Goal: Transaction & Acquisition: Purchase product/service

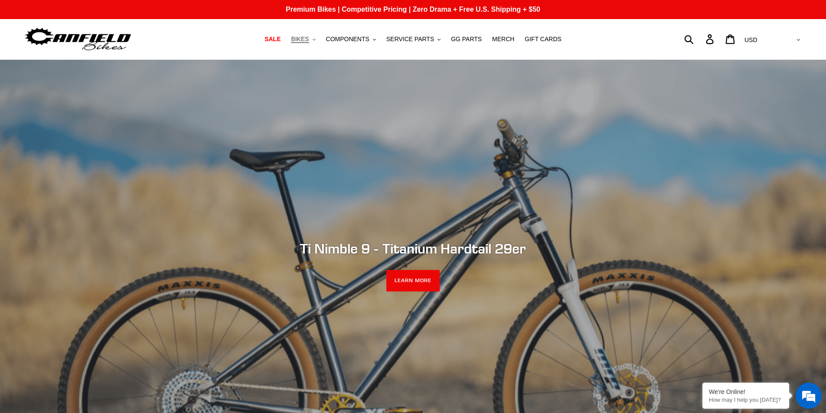
click at [307, 39] on span "BIKES" at bounding box center [300, 39] width 18 height 7
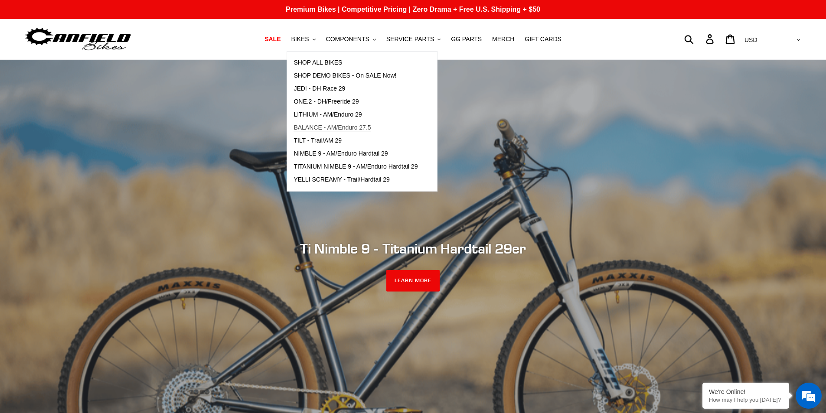
click at [368, 130] on span "BALANCE - AM/Enduro 27.5" at bounding box center [332, 127] width 77 height 7
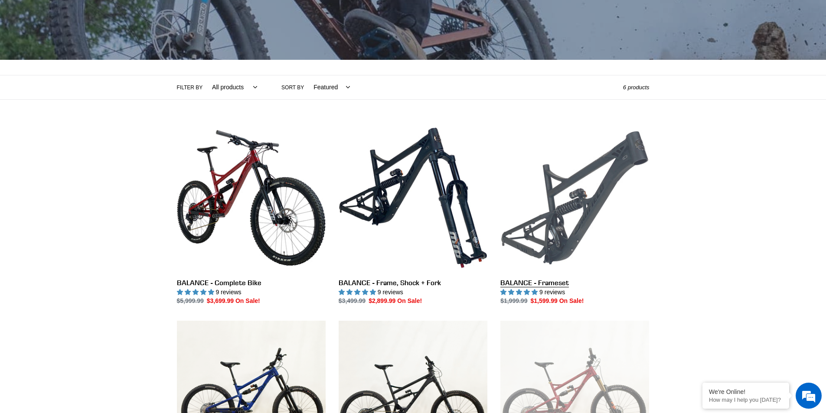
scroll to position [173, 0]
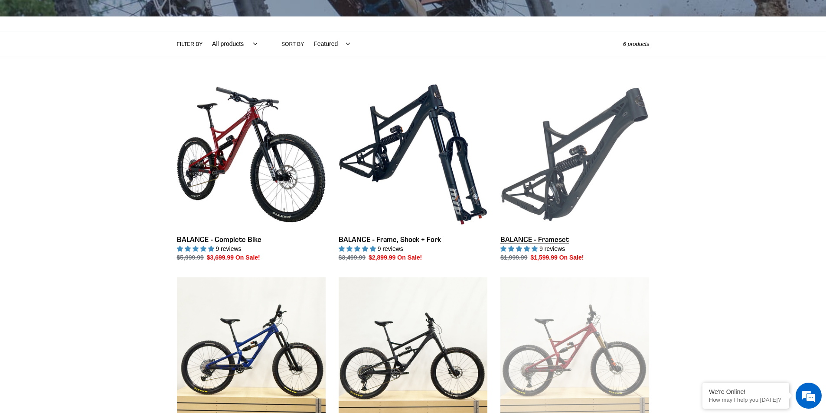
click at [574, 163] on link "BALANCE - Frameset" at bounding box center [574, 171] width 149 height 183
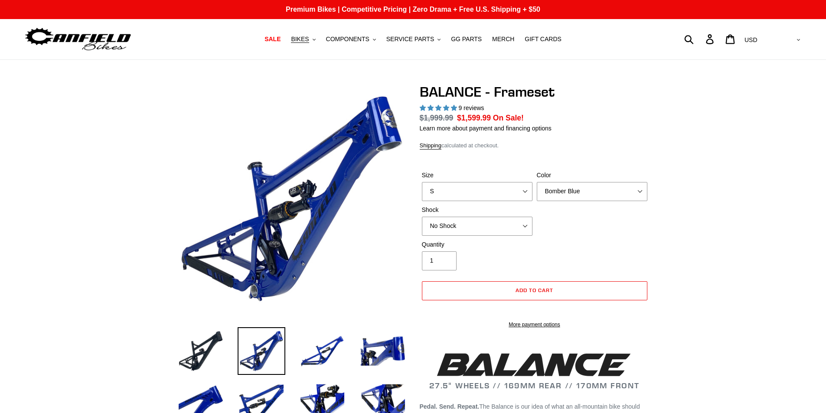
select select "highest-rating"
click at [475, 189] on select "S M L XL" at bounding box center [477, 191] width 111 height 19
select select "L"
click at [422, 182] on select "S M L XL" at bounding box center [477, 191] width 111 height 19
click at [457, 227] on select "No Shock Cane Creek Kitsuma Air Öhlins TTX2 Air EXT Storia V3-S" at bounding box center [477, 226] width 111 height 19
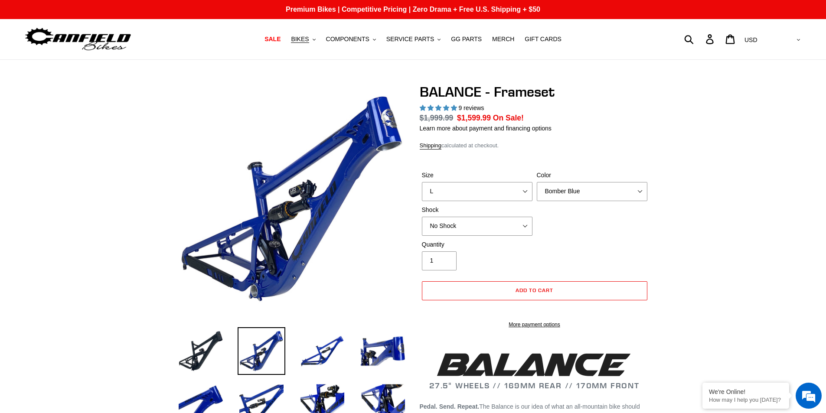
click at [324, 354] on img at bounding box center [322, 351] width 48 height 48
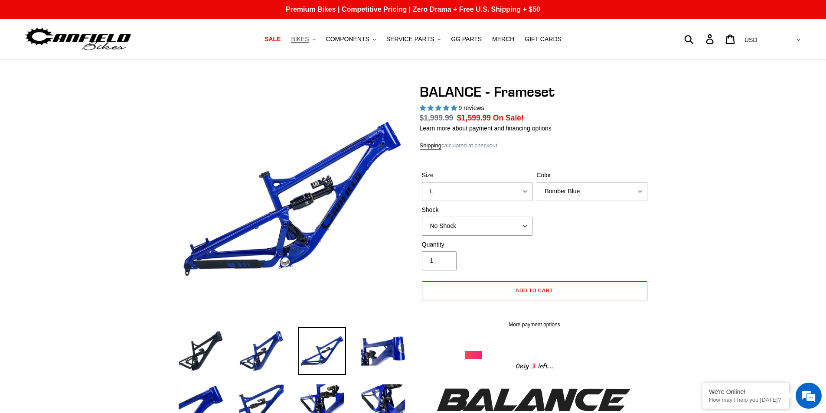
click at [309, 39] on span "BIKES" at bounding box center [300, 39] width 18 height 7
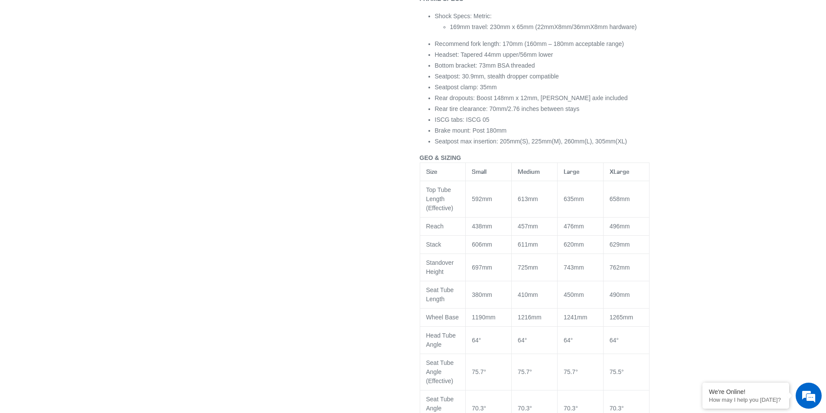
scroll to position [650, 0]
